Goal: Task Accomplishment & Management: Complete application form

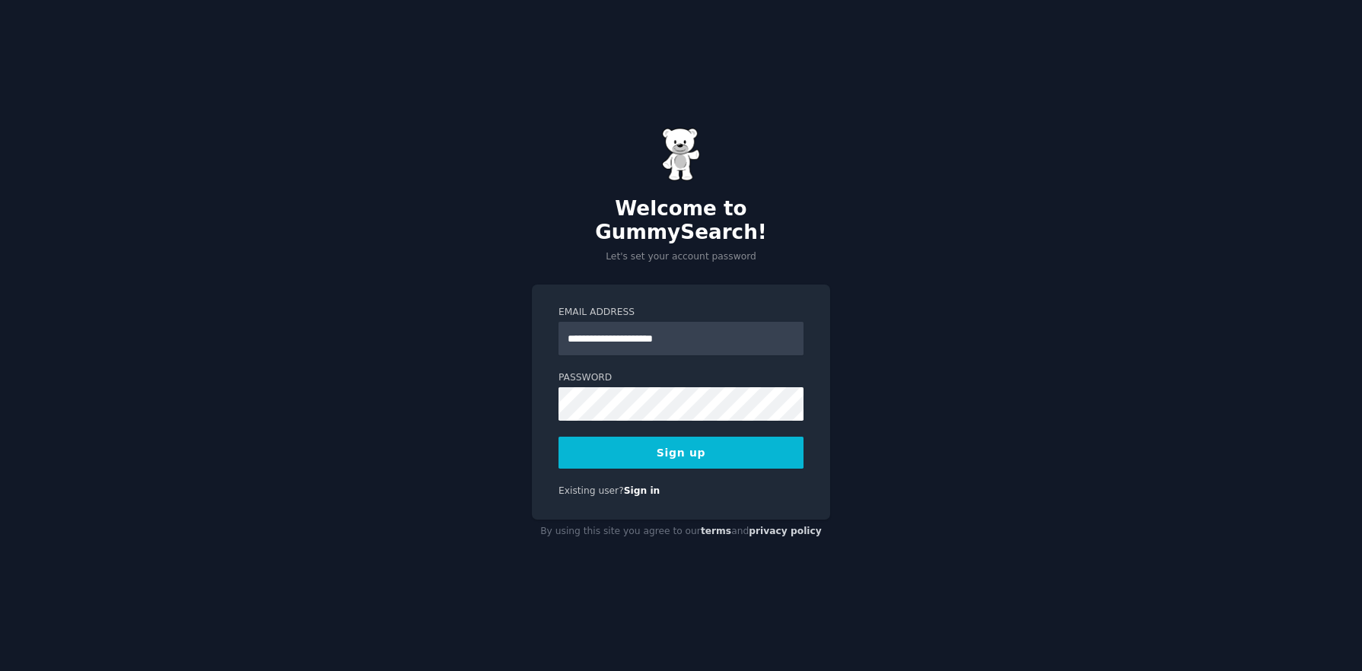
type input "**********"
click at [558, 437] on button "Sign up" at bounding box center [680, 453] width 245 height 32
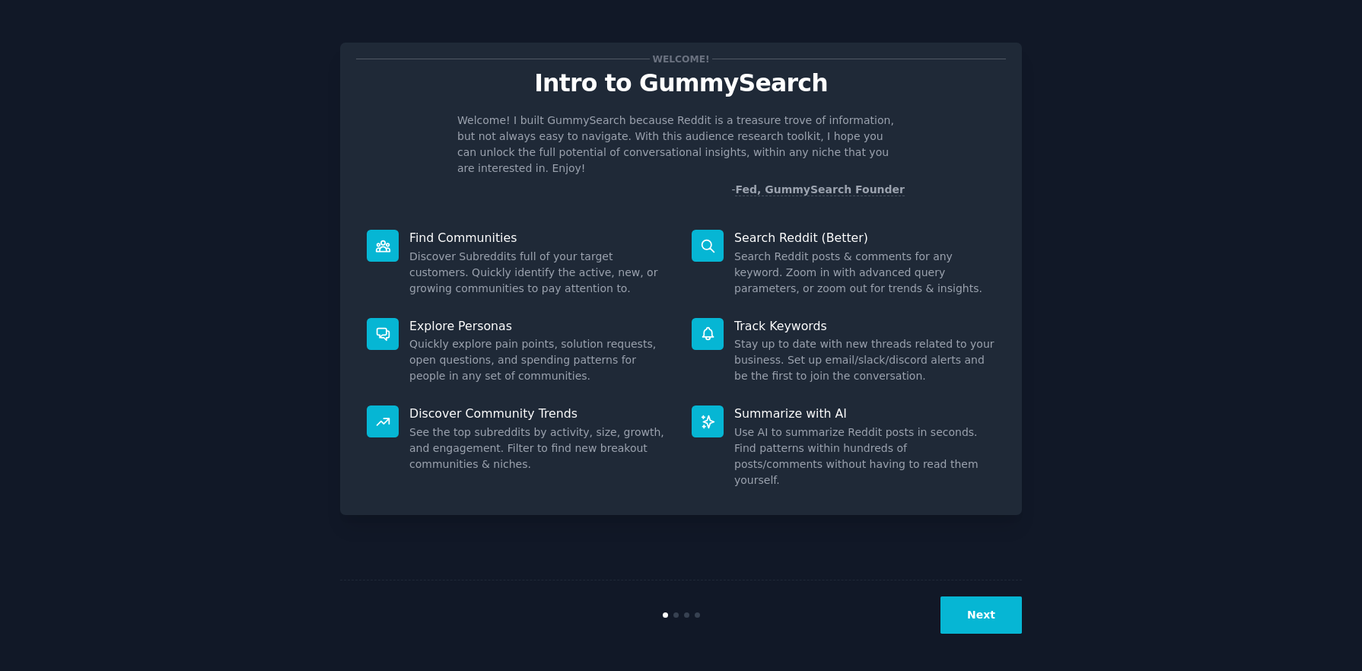
click at [981, 612] on button "Next" at bounding box center [980, 614] width 81 height 37
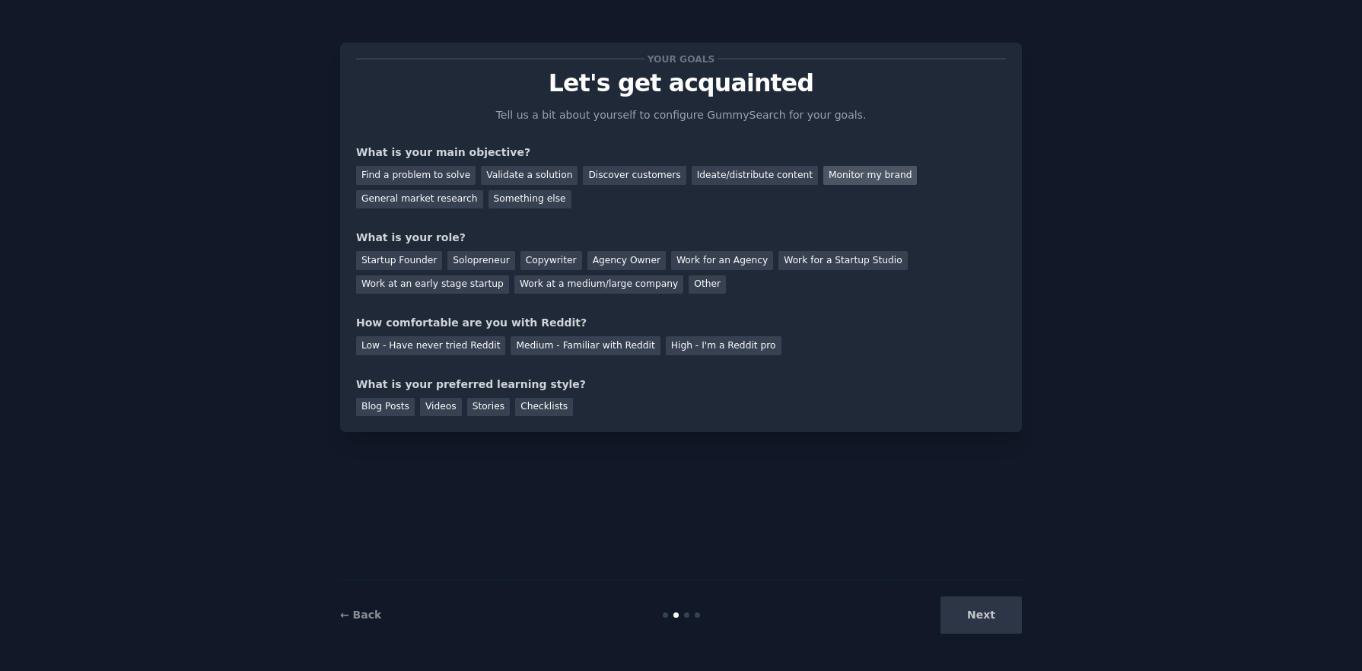
click at [860, 179] on div "Monitor my brand" at bounding box center [870, 175] width 94 height 19
click at [744, 178] on div "Ideate/distribute content" at bounding box center [755, 175] width 126 height 19
click at [603, 262] on div "Agency Owner" at bounding box center [626, 260] width 78 height 19
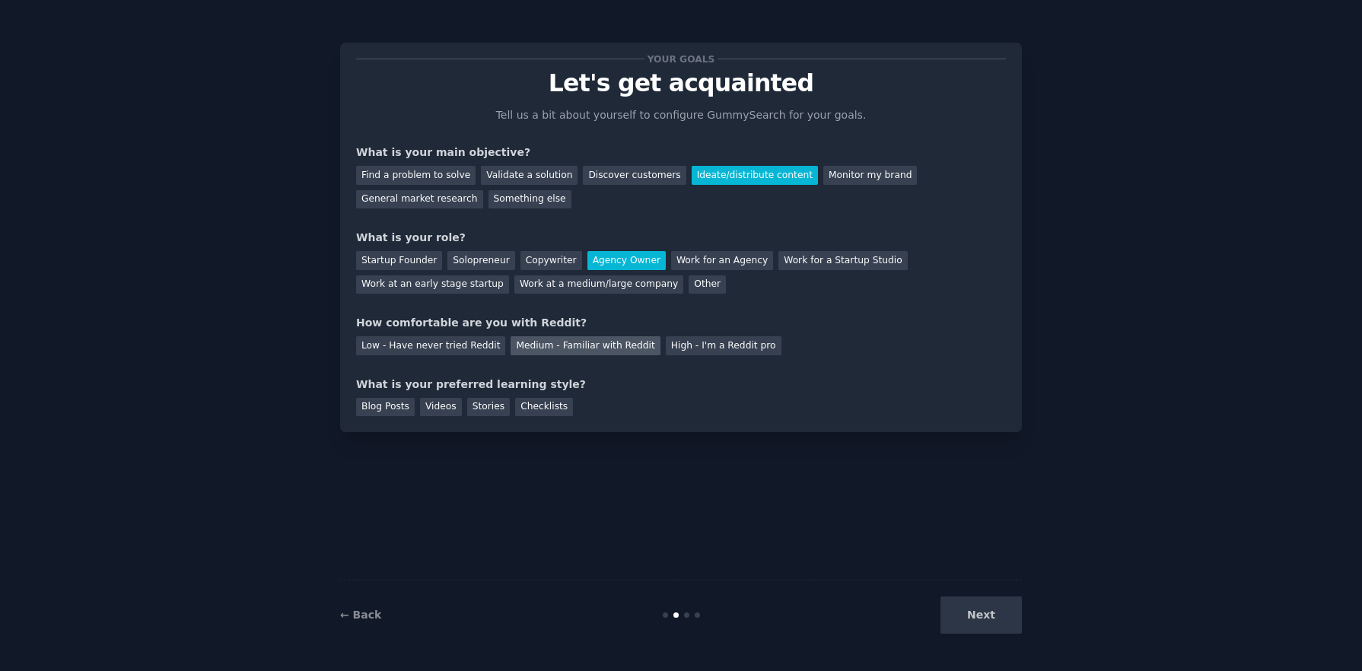
click at [564, 348] on div "Medium - Familiar with Reddit" at bounding box center [584, 345] width 149 height 19
click at [448, 410] on div "Videos" at bounding box center [441, 407] width 42 height 19
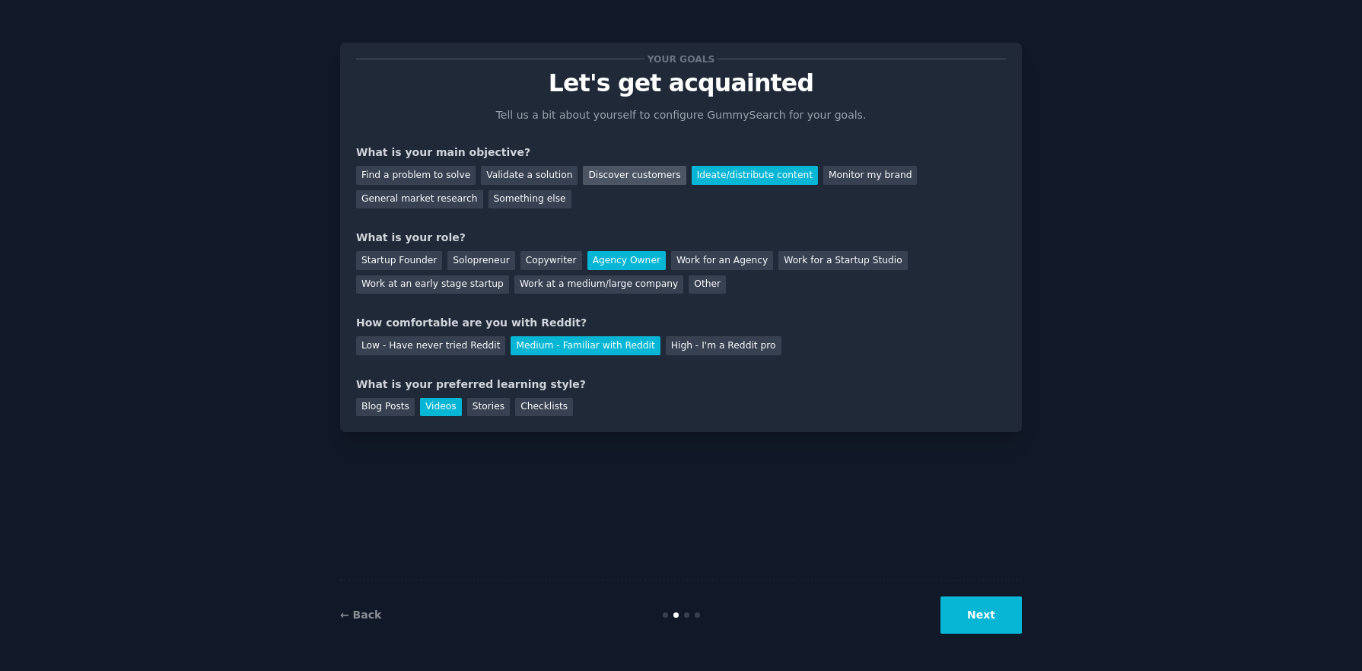
click at [640, 175] on div "Discover customers" at bounding box center [634, 175] width 103 height 19
click at [993, 616] on button "Next" at bounding box center [980, 614] width 81 height 37
